Goal: Check status

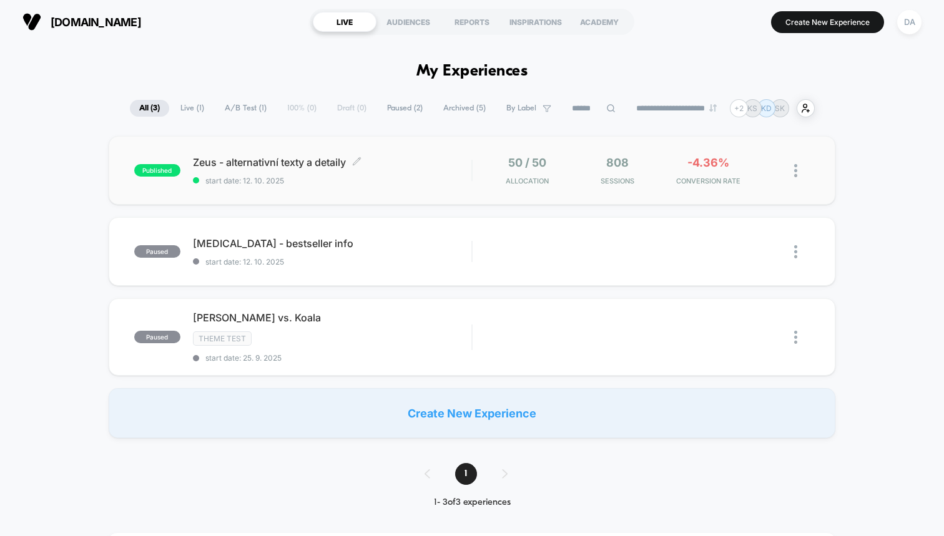
click at [416, 162] on span "Zeus - alternativní texty a detaily Click to edit experience details" at bounding box center [332, 162] width 278 height 12
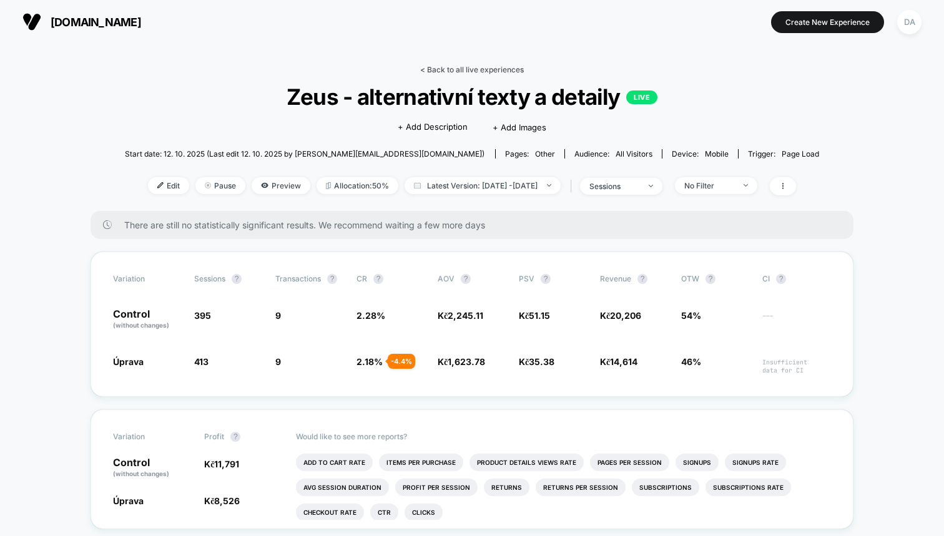
click at [457, 68] on link "< Back to all live experiences" at bounding box center [472, 69] width 104 height 9
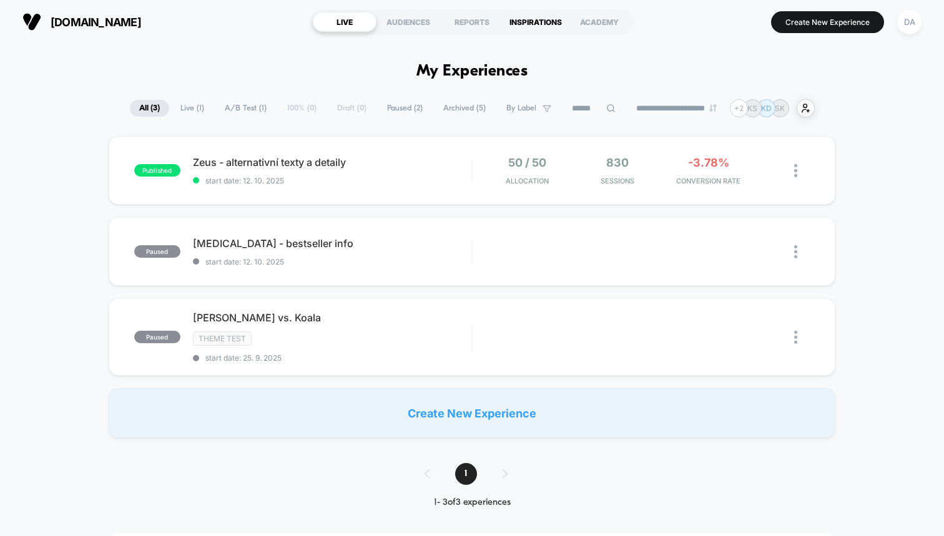
click at [555, 17] on div "INSPIRATIONS" at bounding box center [536, 22] width 64 height 20
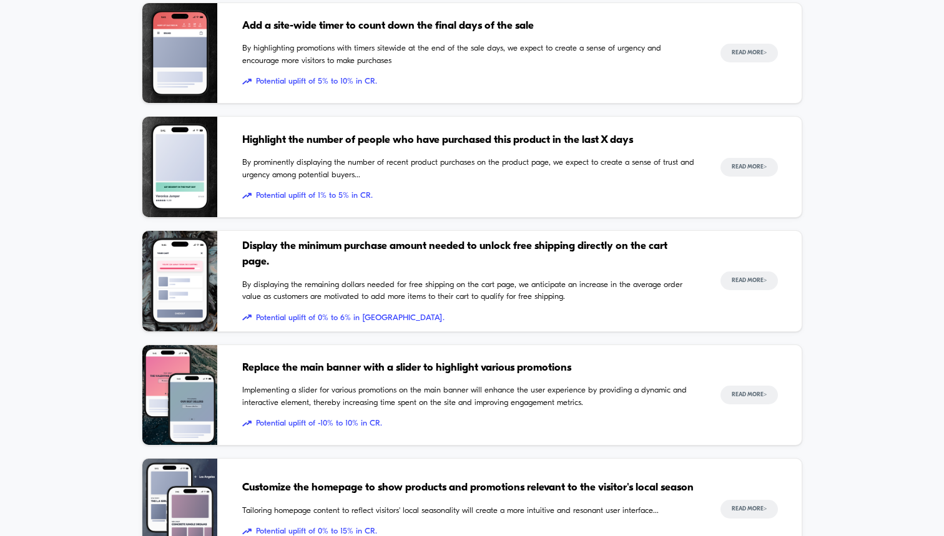
scroll to position [803, 0]
